Goal: Information Seeking & Learning: Learn about a topic

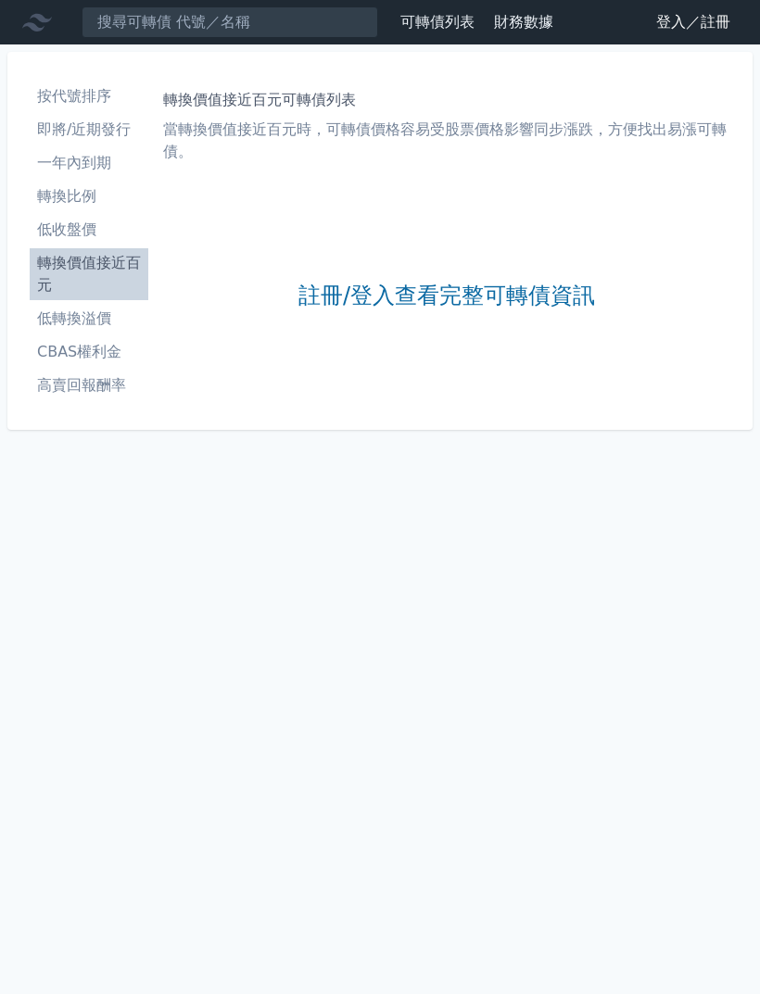
scroll to position [59, 0]
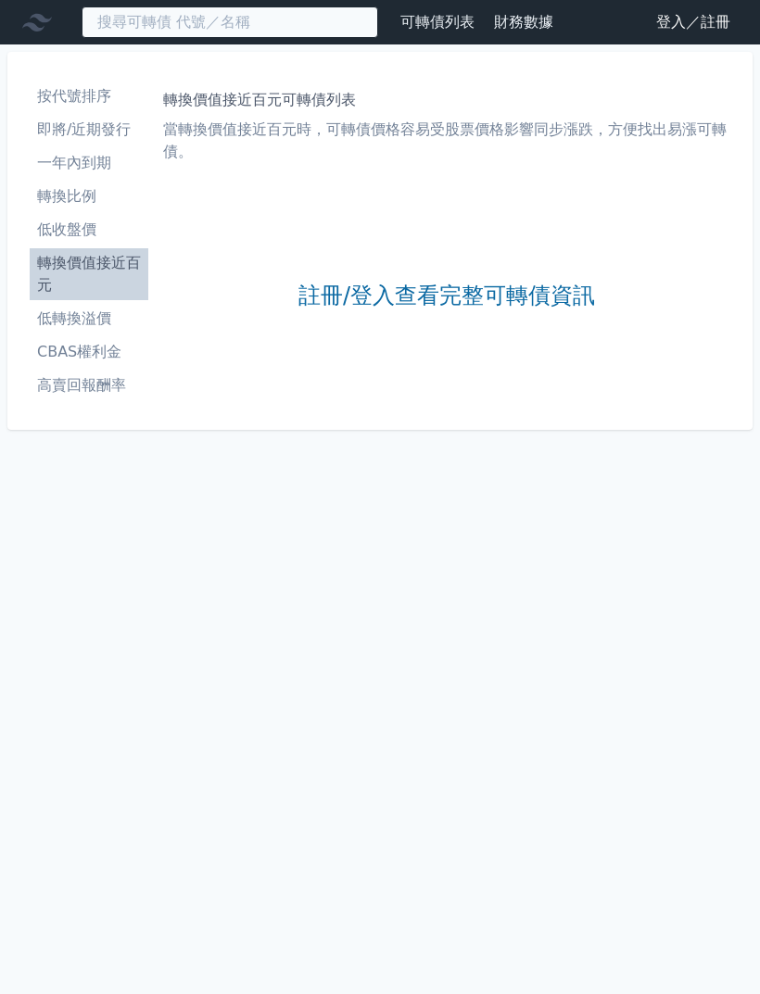
click at [320, 29] on input at bounding box center [230, 22] width 297 height 32
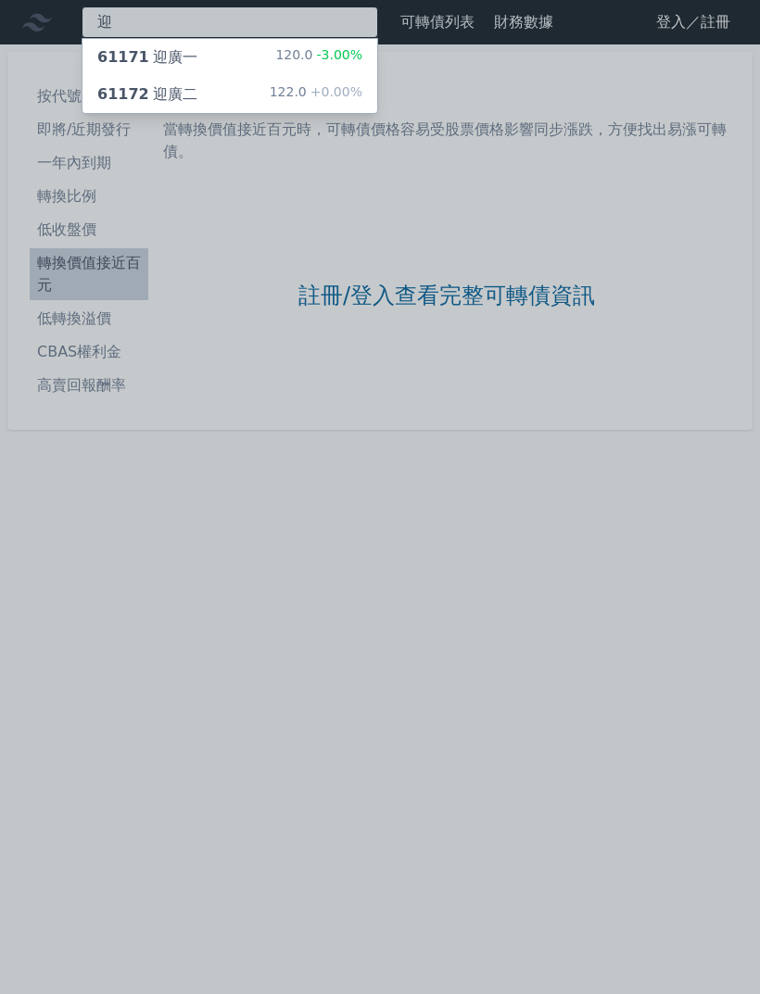
type input "迎"
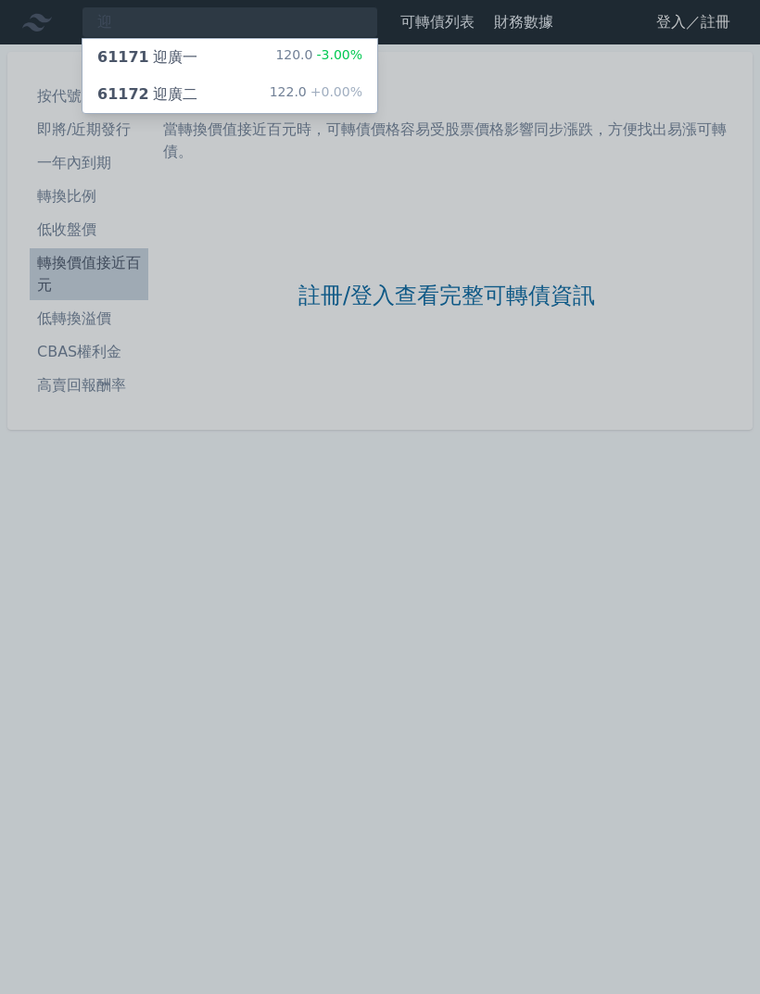
click at [332, 96] on span "+0.00%" at bounding box center [335, 91] width 56 height 15
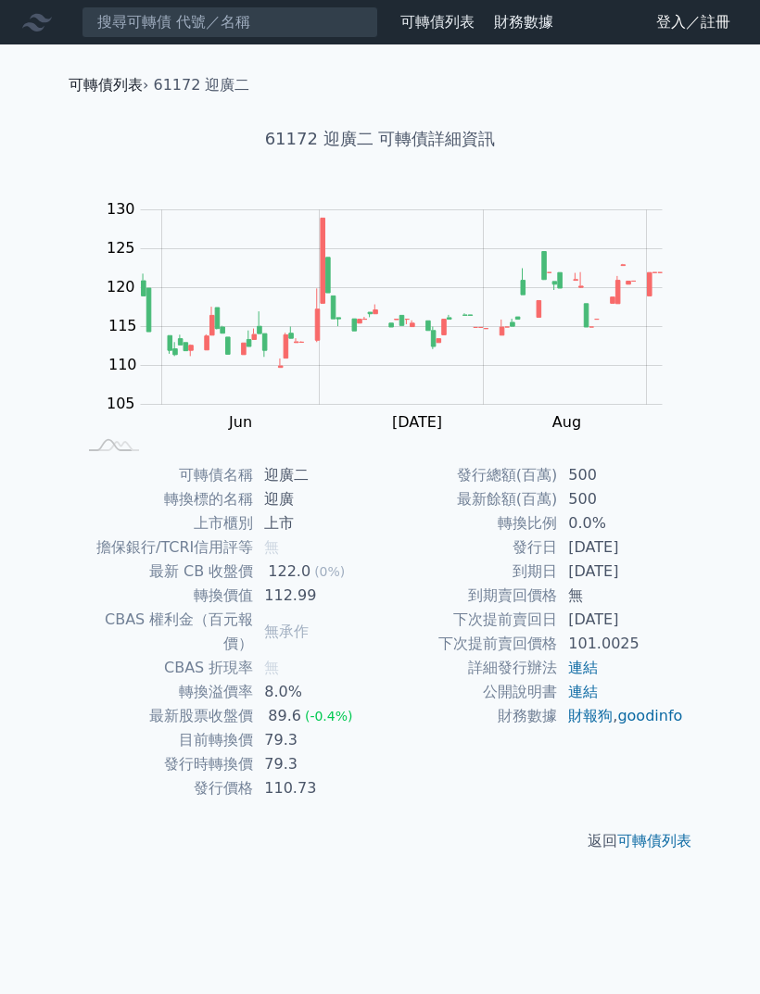
click at [105, 88] on link "可轉債列表" at bounding box center [106, 85] width 74 height 18
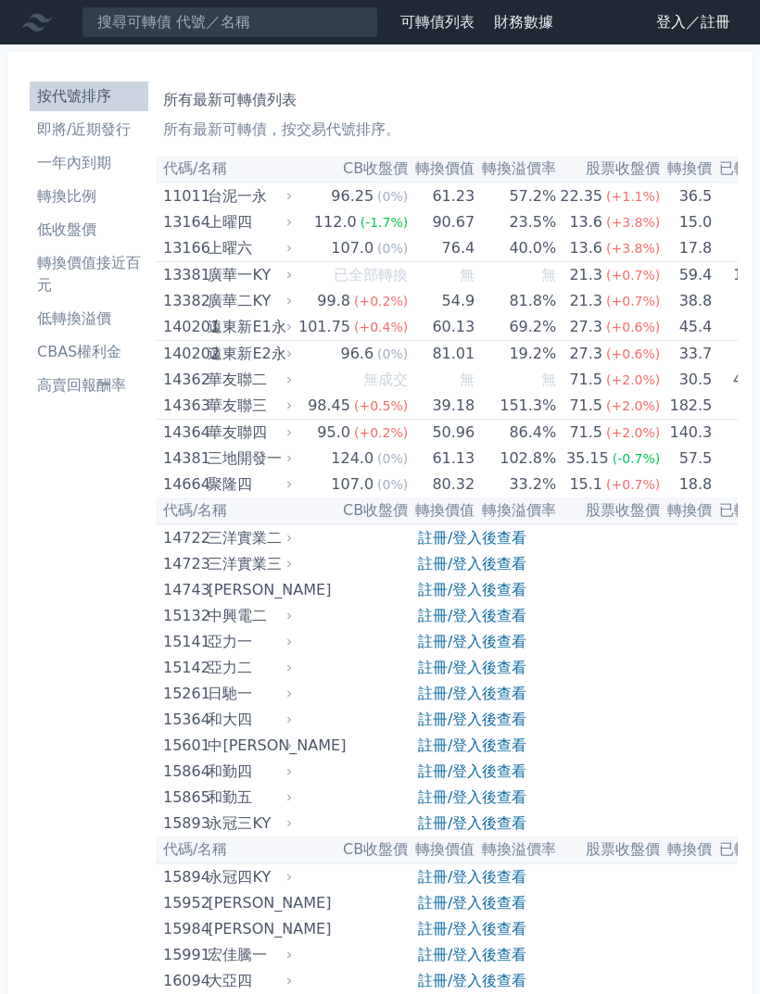
click at [133, 137] on li "即將/近期發行" at bounding box center [89, 130] width 119 height 22
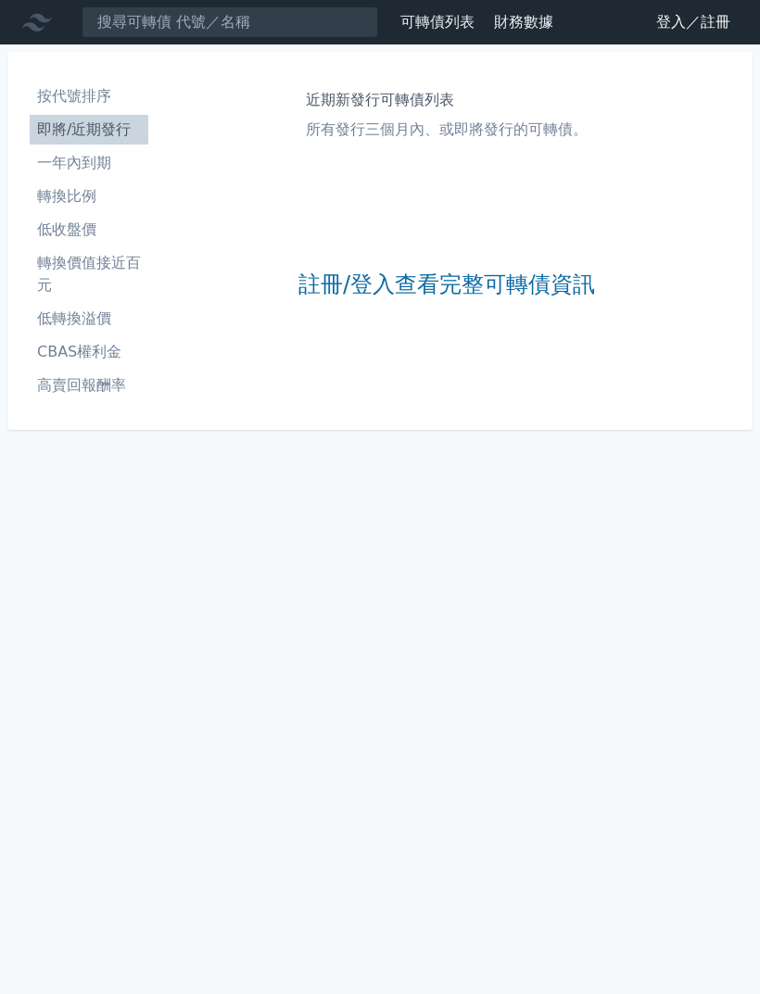
click at [105, 159] on li "一年內到期" at bounding box center [89, 163] width 119 height 22
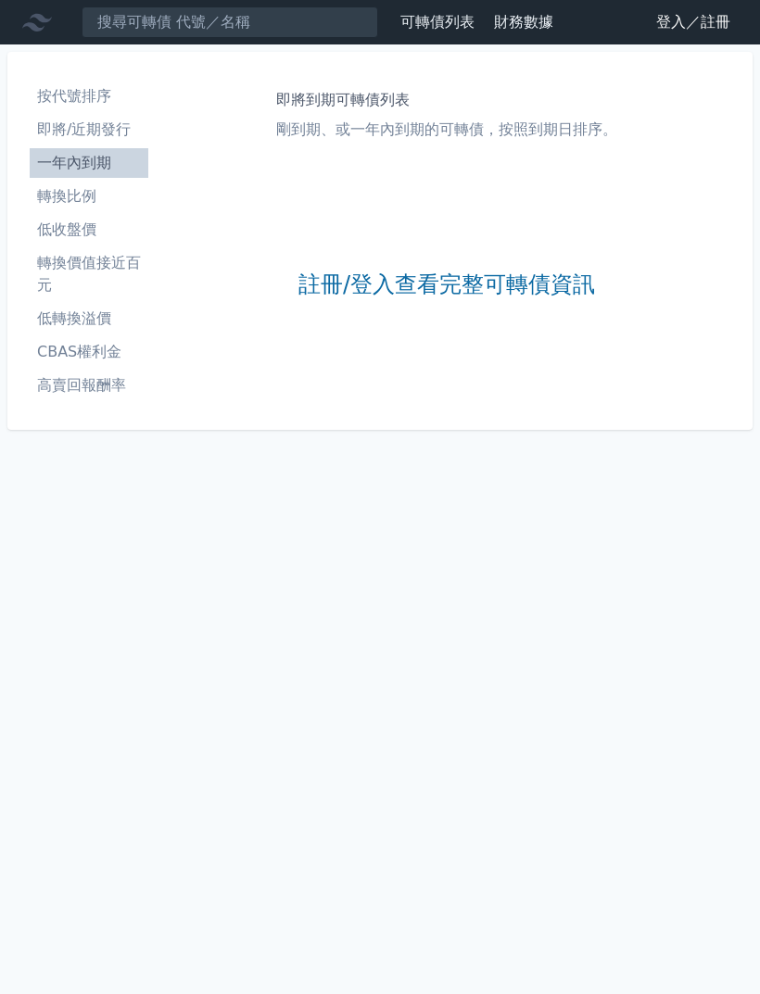
click at [102, 139] on li "即將/近期發行" at bounding box center [89, 130] width 119 height 22
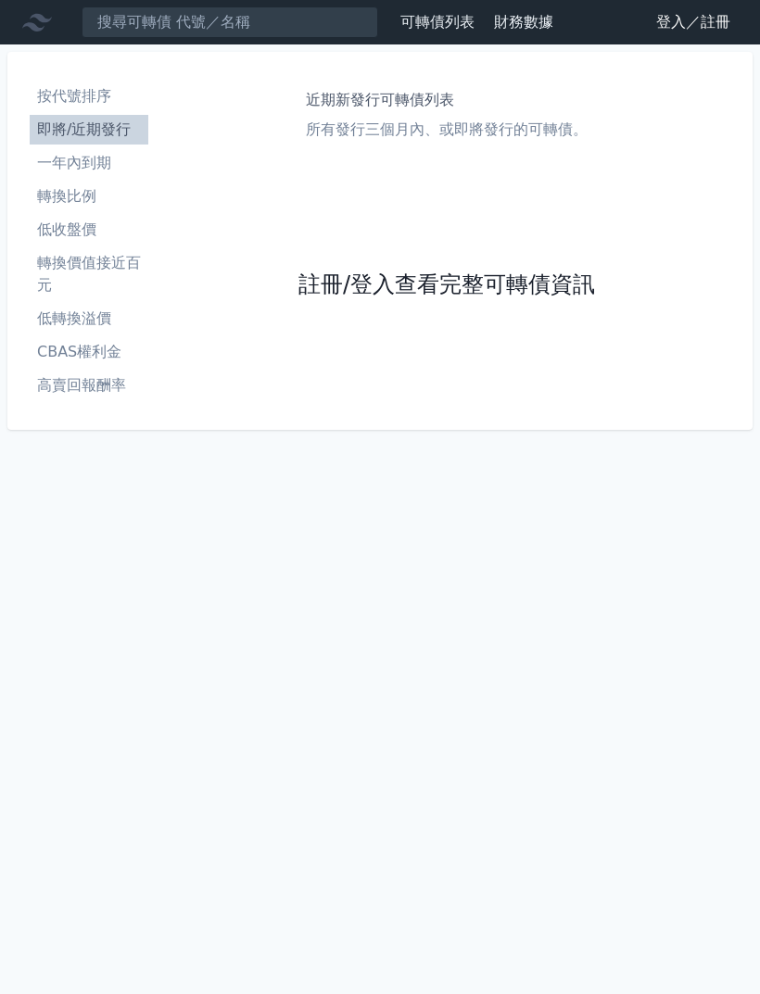
click at [483, 297] on link "註冊/登入查看完整可轉債資訊" at bounding box center [446, 286] width 297 height 30
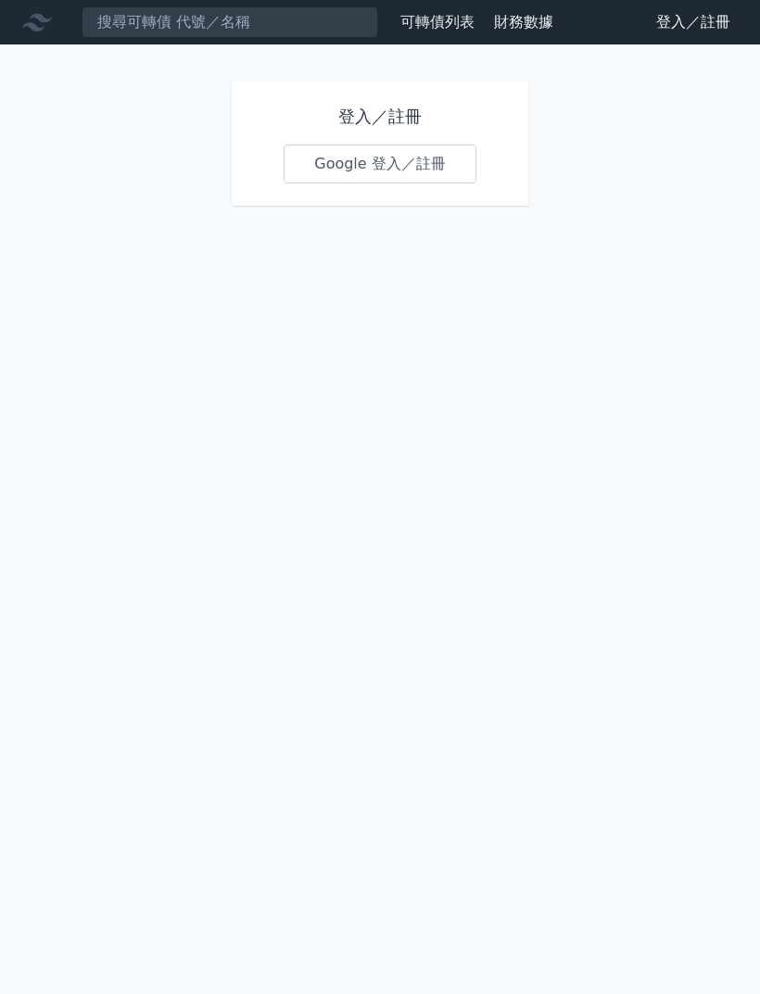
click at [381, 176] on link "Google 登入／註冊" at bounding box center [380, 164] width 193 height 39
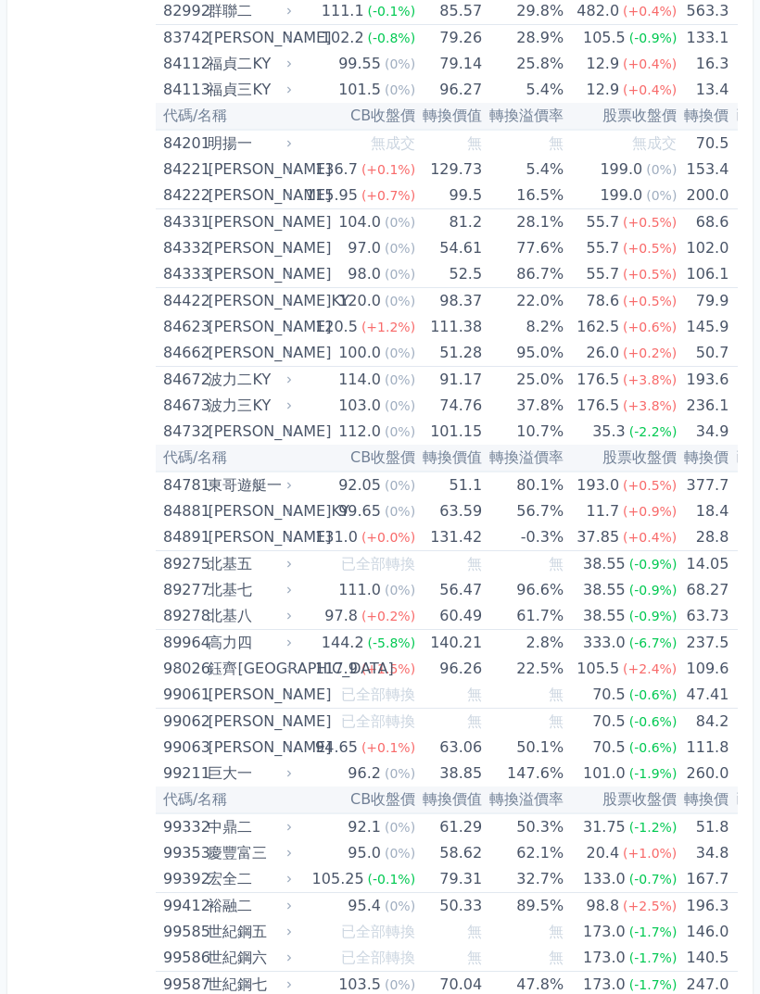
scroll to position [0, 6]
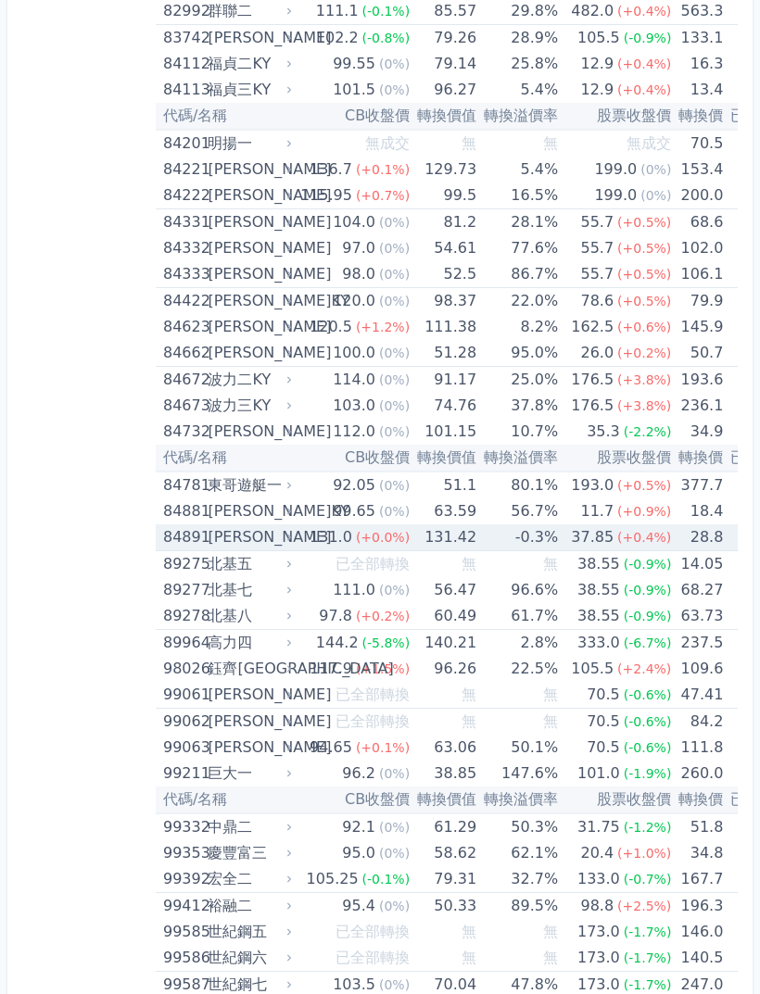
click at [617, 537] on span "(+0.4%)" at bounding box center [644, 537] width 54 height 15
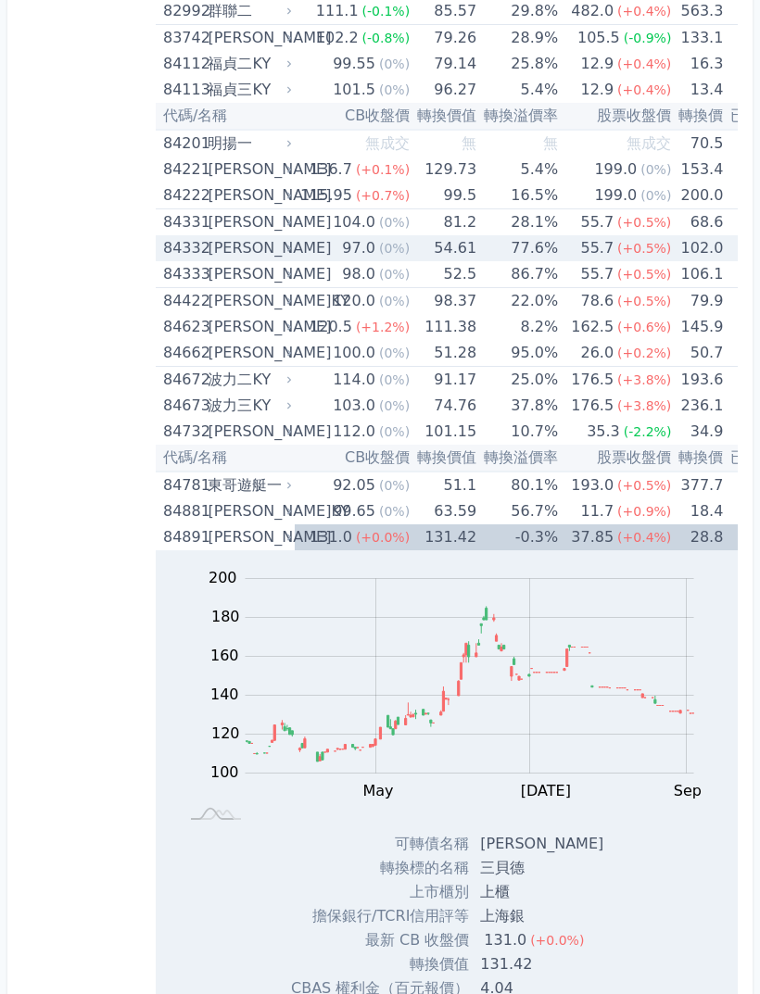
click at [617, 256] on span "(+0.5%)" at bounding box center [644, 248] width 54 height 15
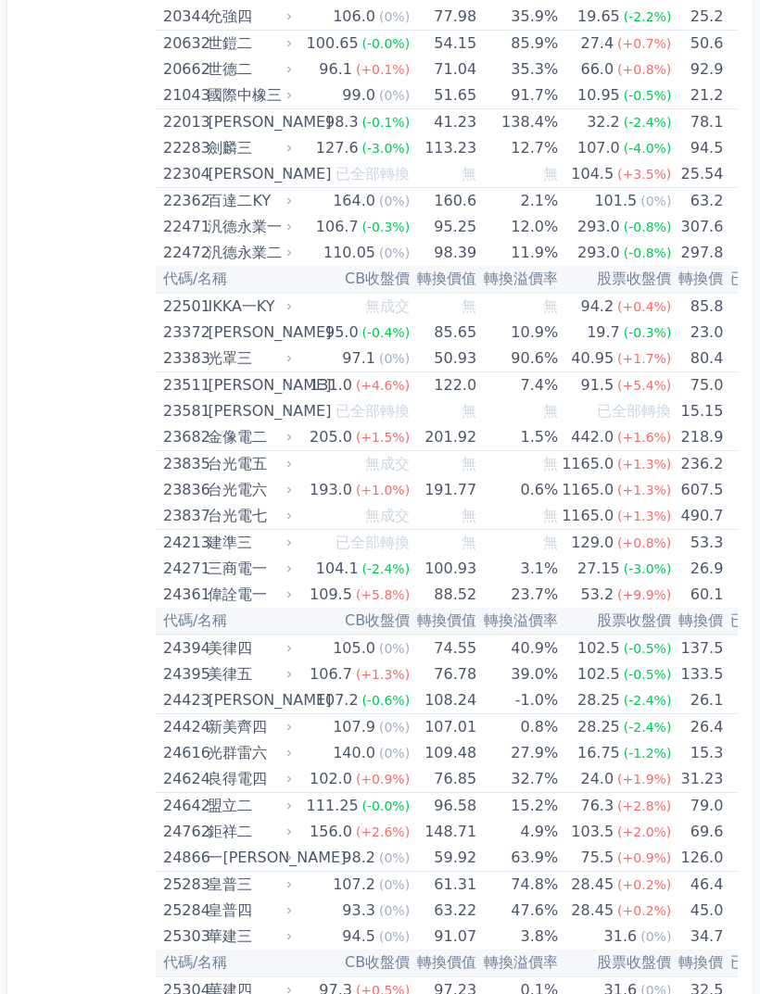
scroll to position [0, 0]
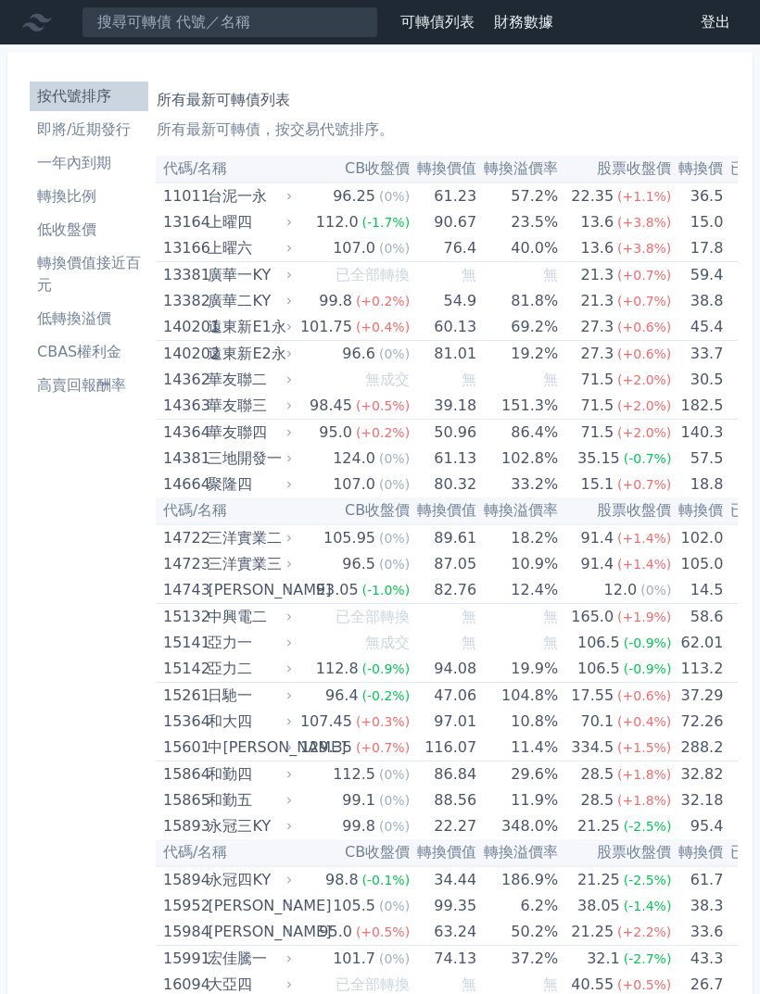
click at [136, 135] on li "即將/近期發行" at bounding box center [89, 130] width 119 height 22
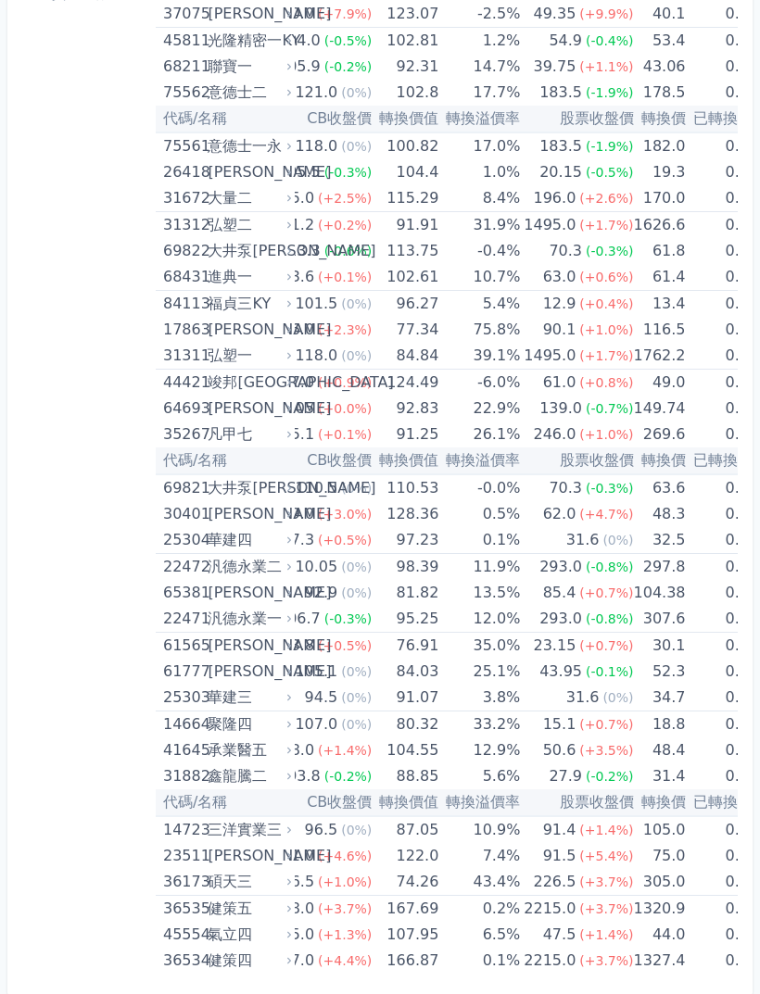
scroll to position [401, 0]
